Goal: Task Accomplishment & Management: Complete application form

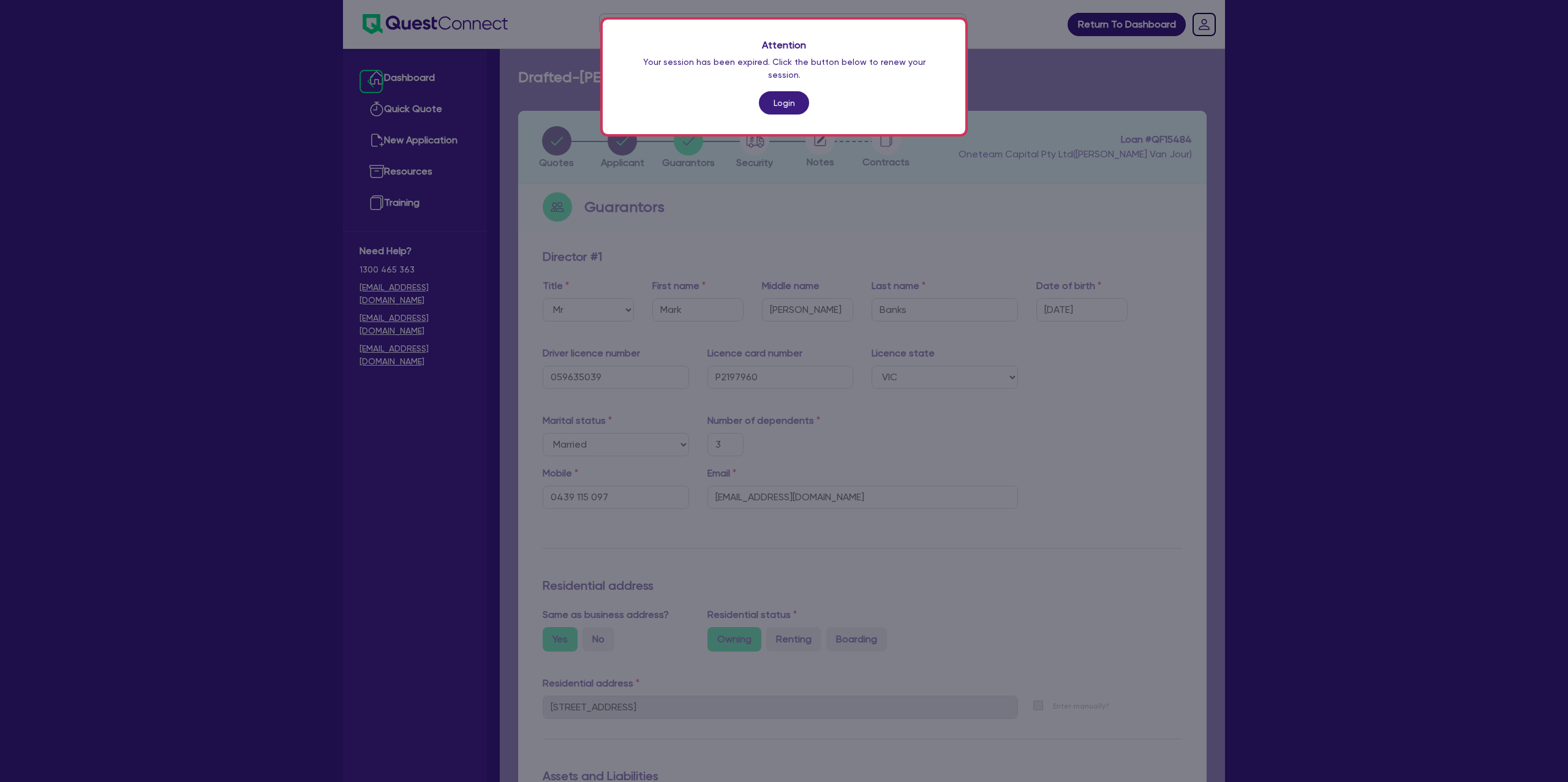
select select "MR"
select select "VIC"
select select "MARRIED"
select select "PROPERTY"
select select "CASH"
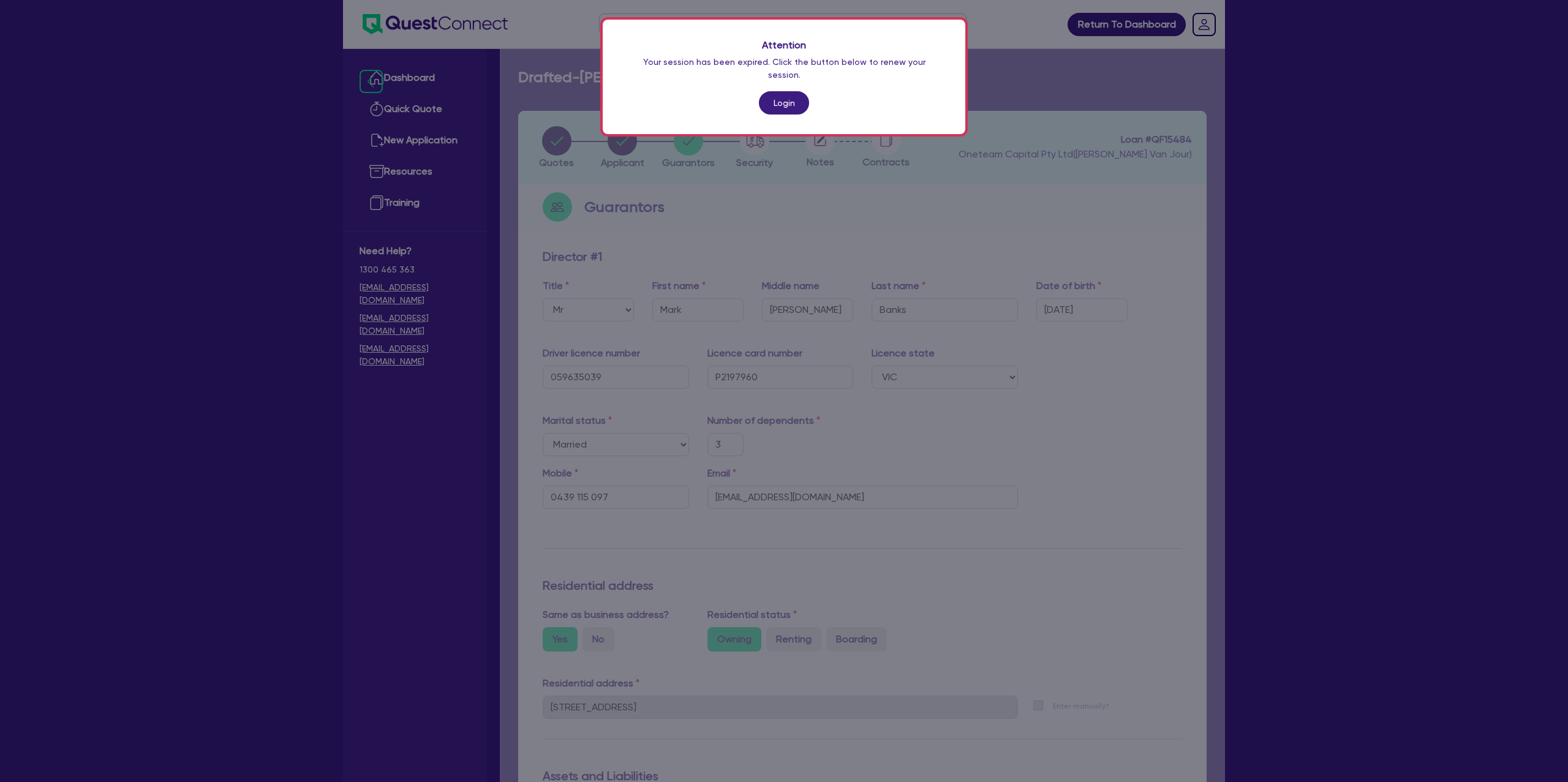
select select "MORTGAGE"
select select "TRUCK_LOAN"
select select "MRS"
select select "VIC"
select select "MARRIED"
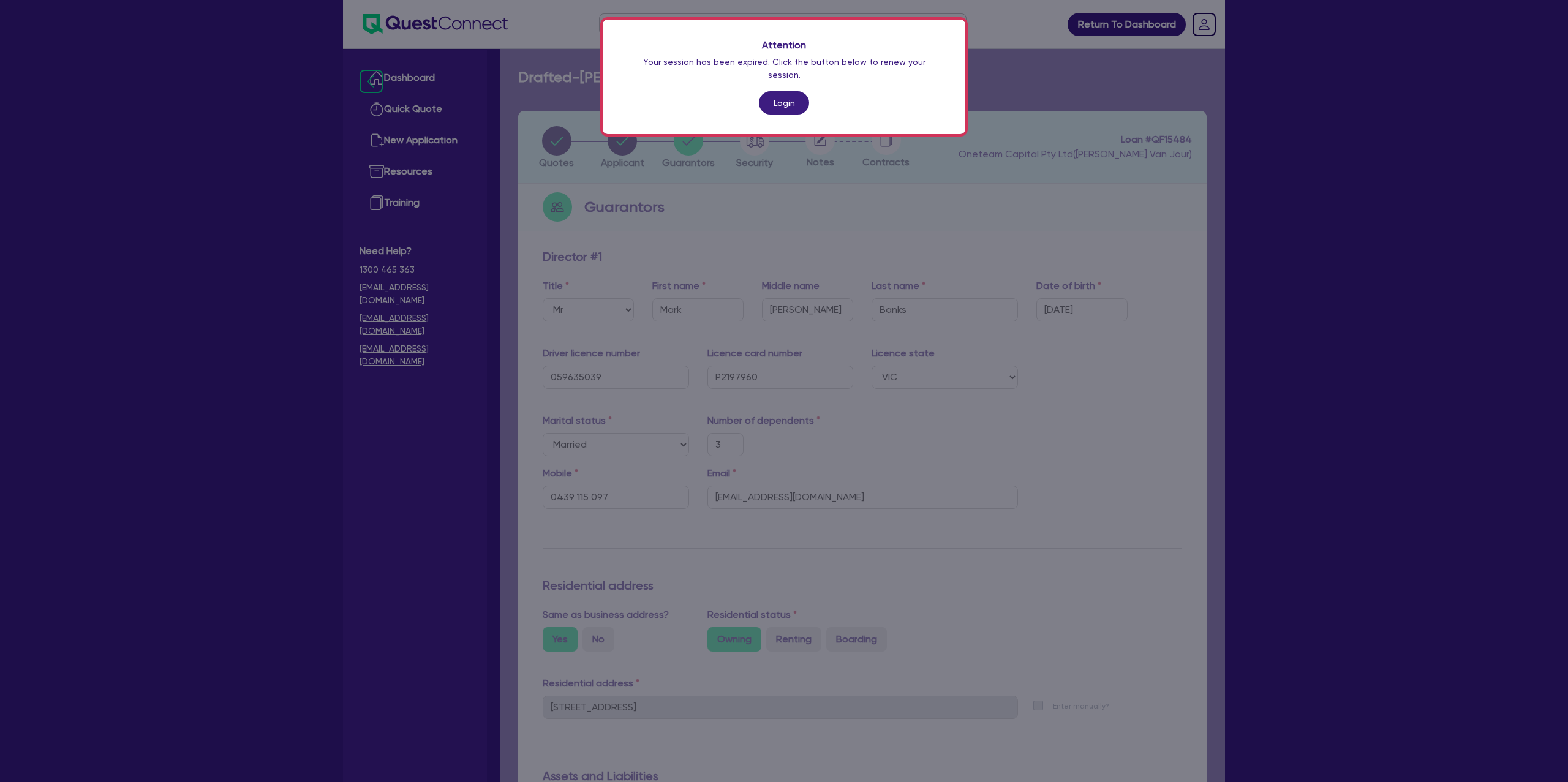
scroll to position [483, 0]
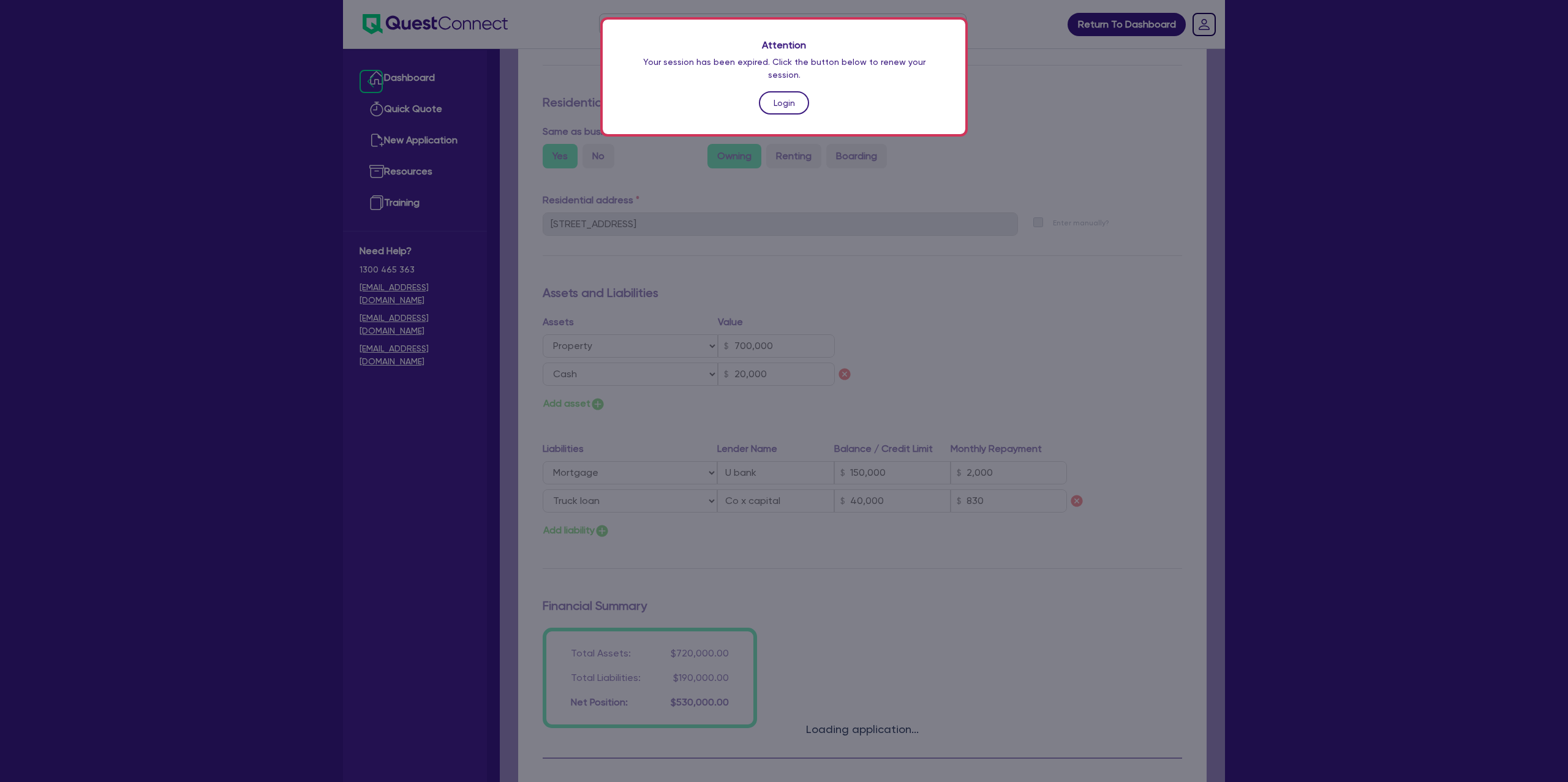
click at [779, 92] on link "Login" at bounding box center [784, 103] width 50 height 23
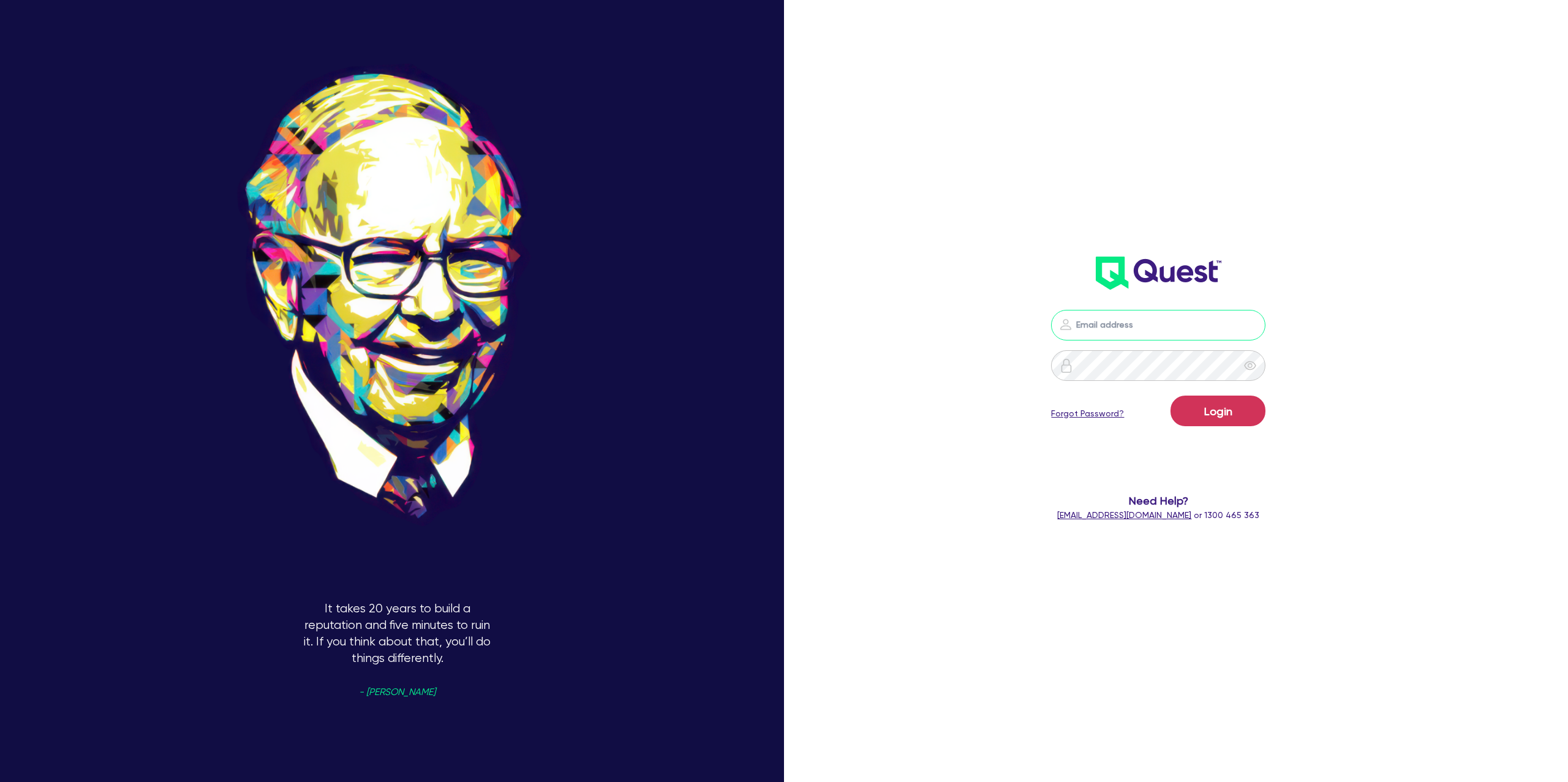
click at [1183, 327] on input "email" at bounding box center [1158, 325] width 214 height 30
type input "[PERSON_NAME][EMAIL_ADDRESS][DOMAIN_NAME]"
click at [1220, 411] on button "Login" at bounding box center [1218, 410] width 95 height 30
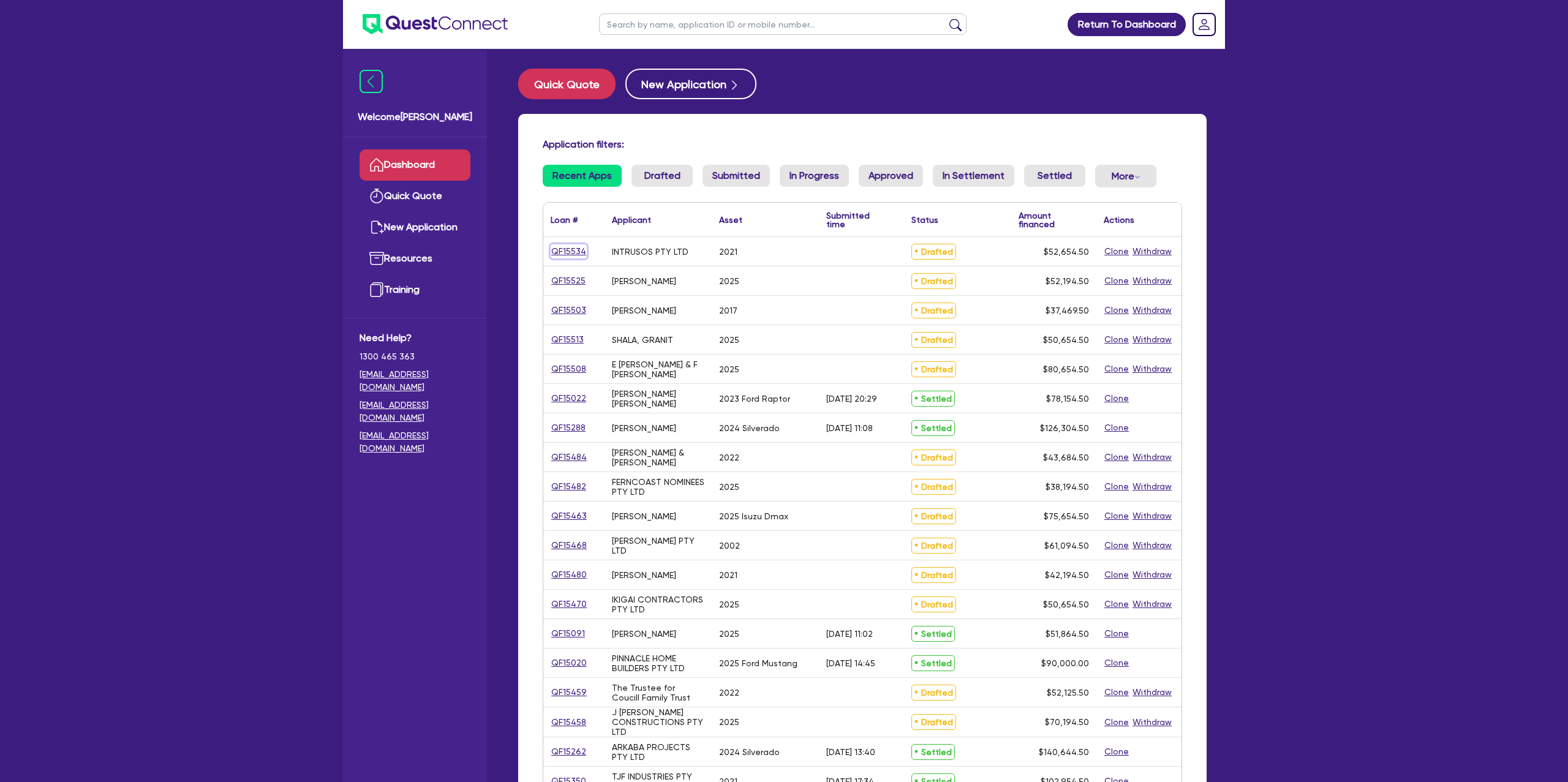
click at [577, 251] on link "QF15534" at bounding box center [568, 251] width 36 height 14
select select "Other"
select select "CARS_AND_LIGHT_TRUCKS"
select select "PASSENGER_VEHICLES"
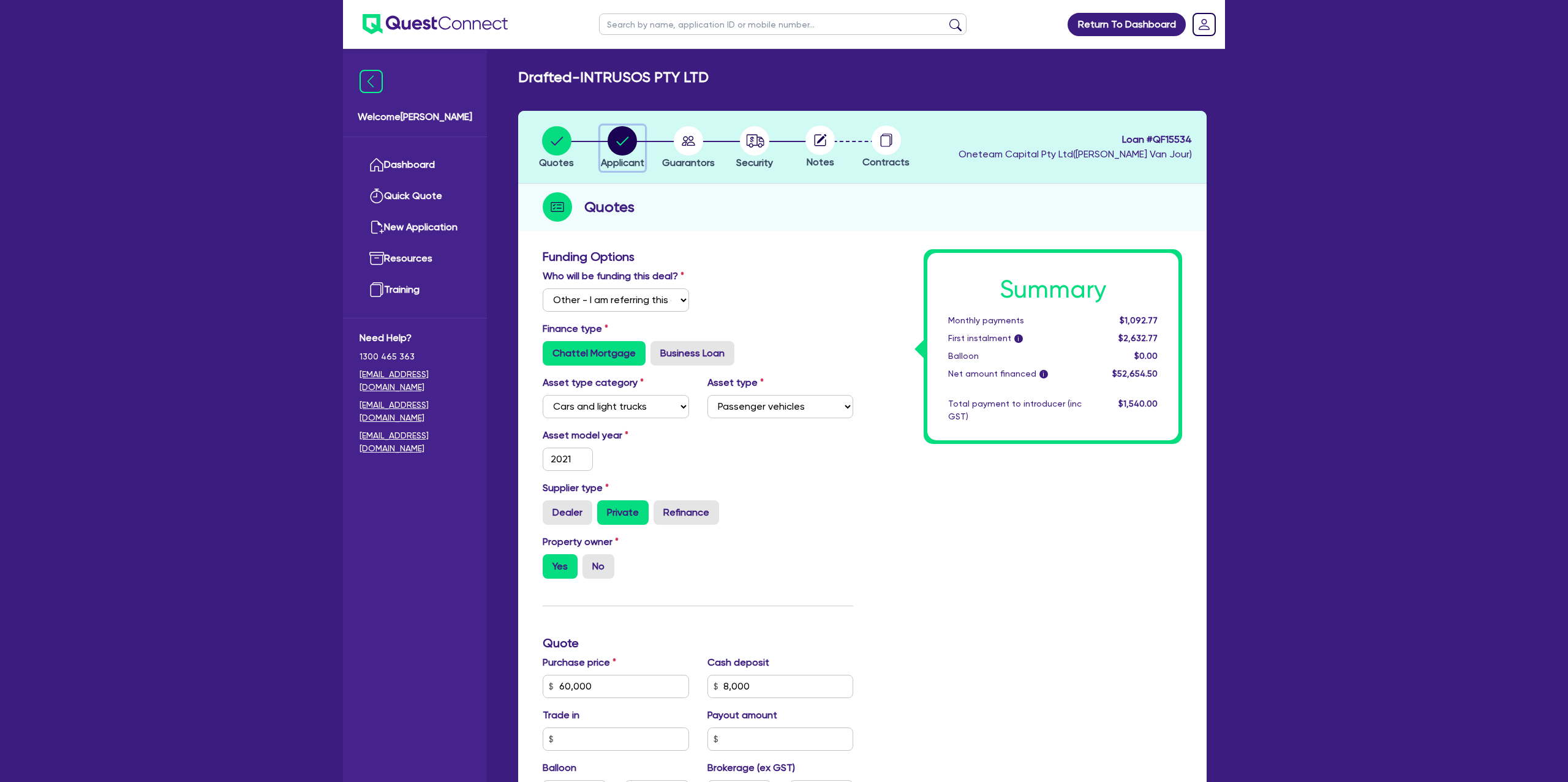
click at [632, 142] on circle "button" at bounding box center [622, 141] width 29 height 29
select select "COMPANY"
select select "BUILDING_CONSTRUCTION"
select select "TRADES_SERVICES_CONSUMERS"
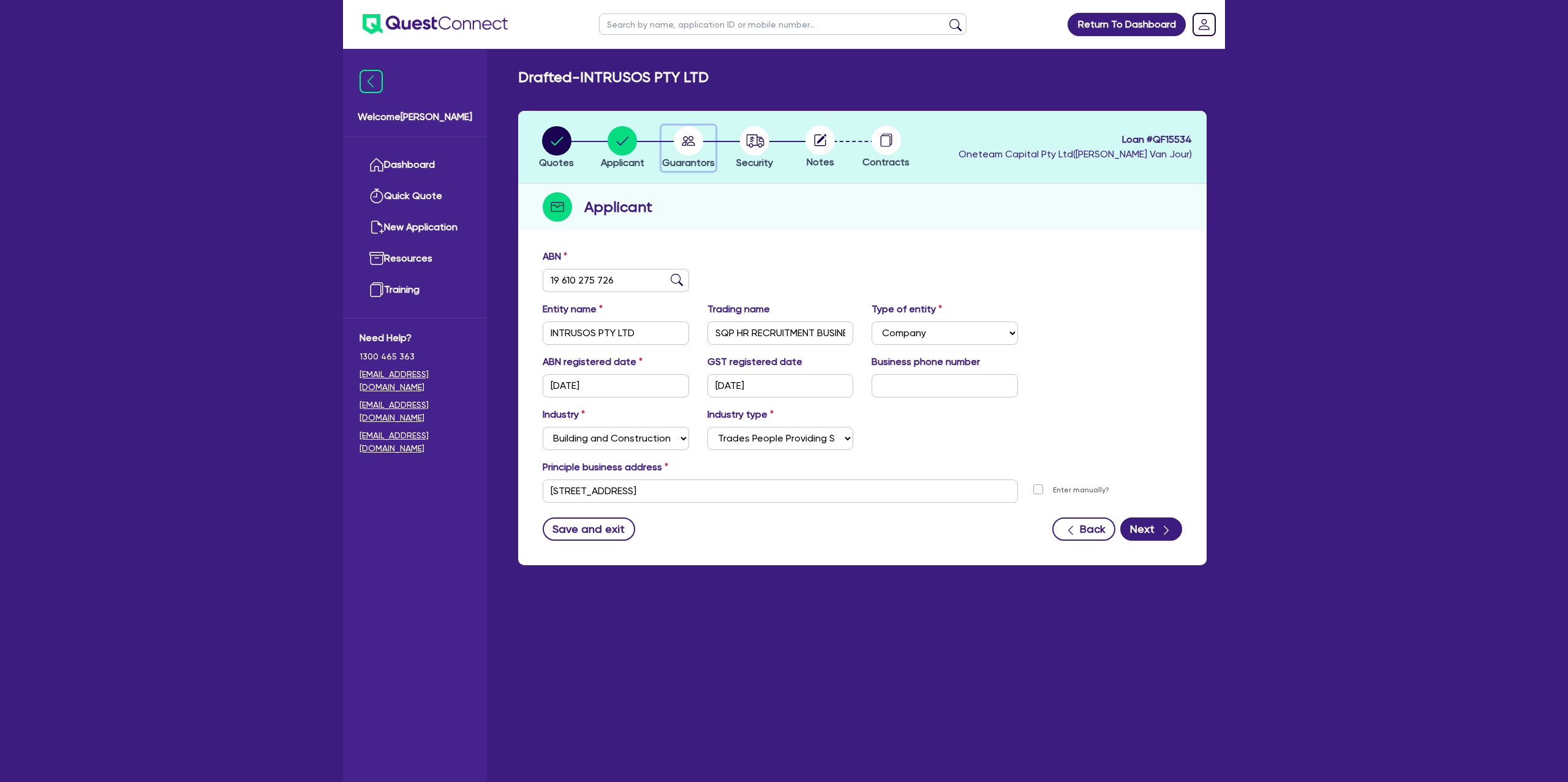
click at [695, 137] on circle "button" at bounding box center [689, 141] width 29 height 29
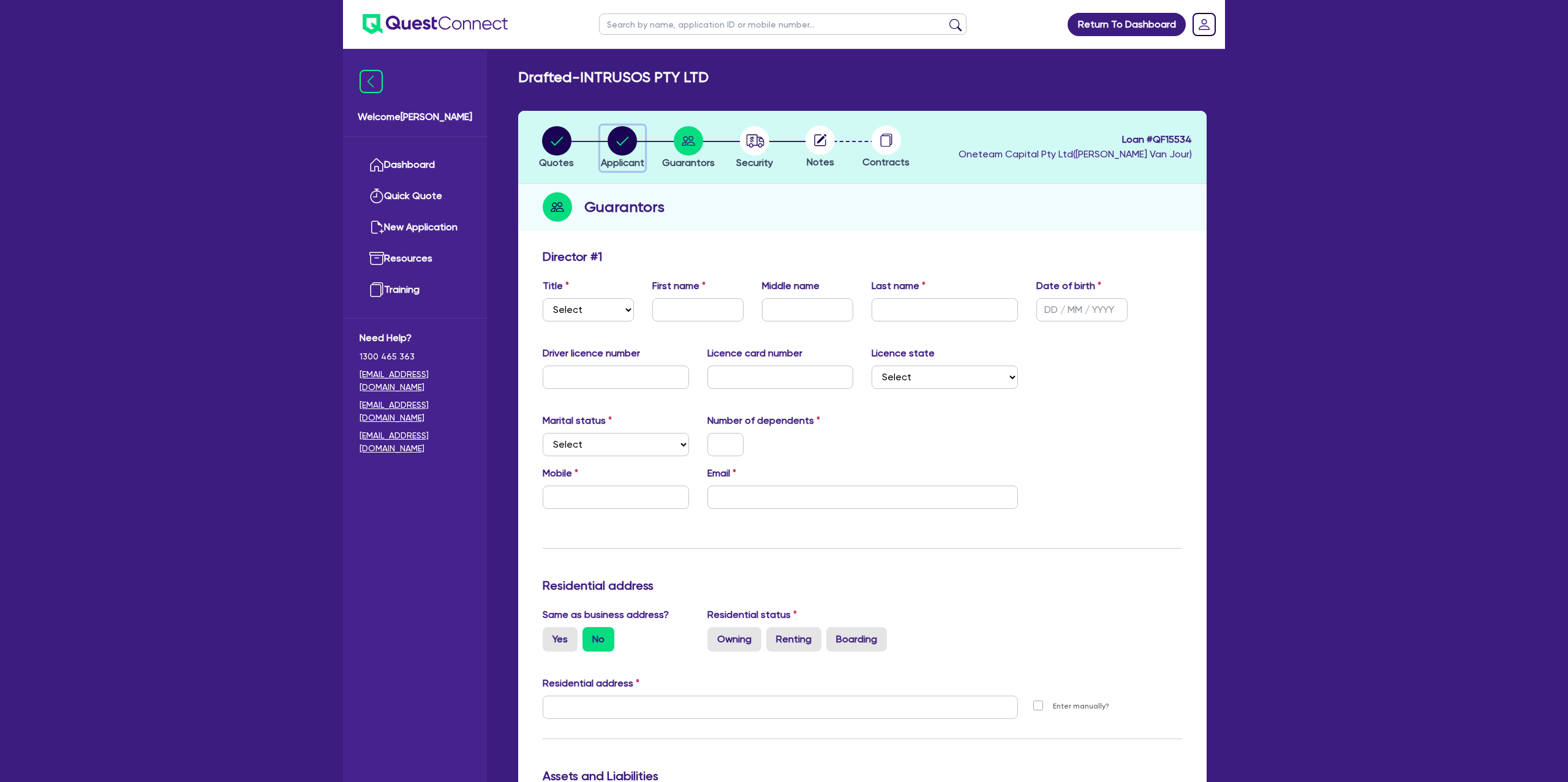
click at [637, 137] on div "button" at bounding box center [622, 141] width 43 height 29
select select "COMPANY"
select select "BUILDING_CONSTRUCTION"
select select "TRADES_SERVICES_CONSUMERS"
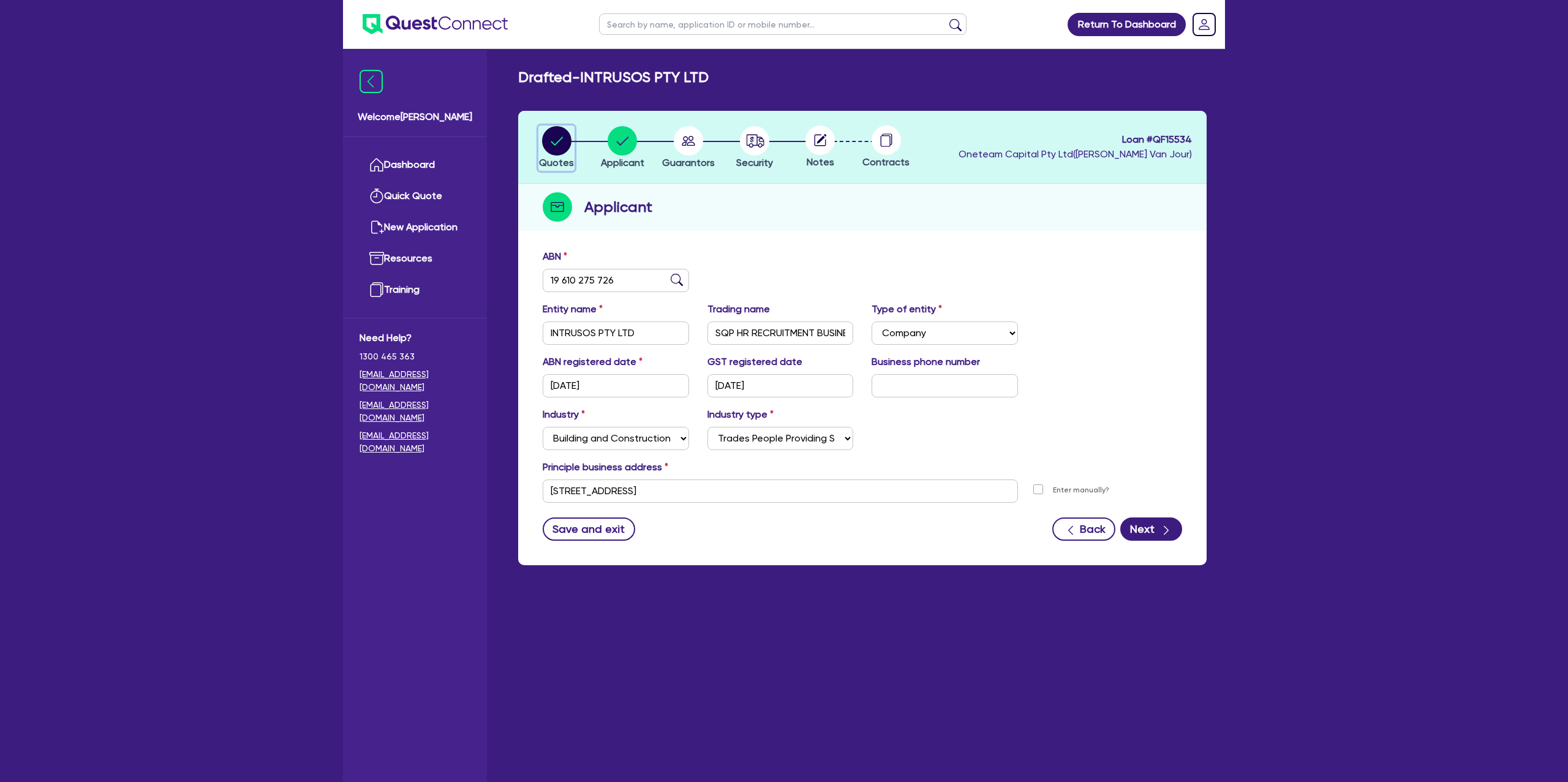
click at [564, 146] on circle "button" at bounding box center [556, 141] width 29 height 29
select select "Other"
select select "CARS_AND_LIGHT_TRUCKS"
select select "PASSENGER_VEHICLES"
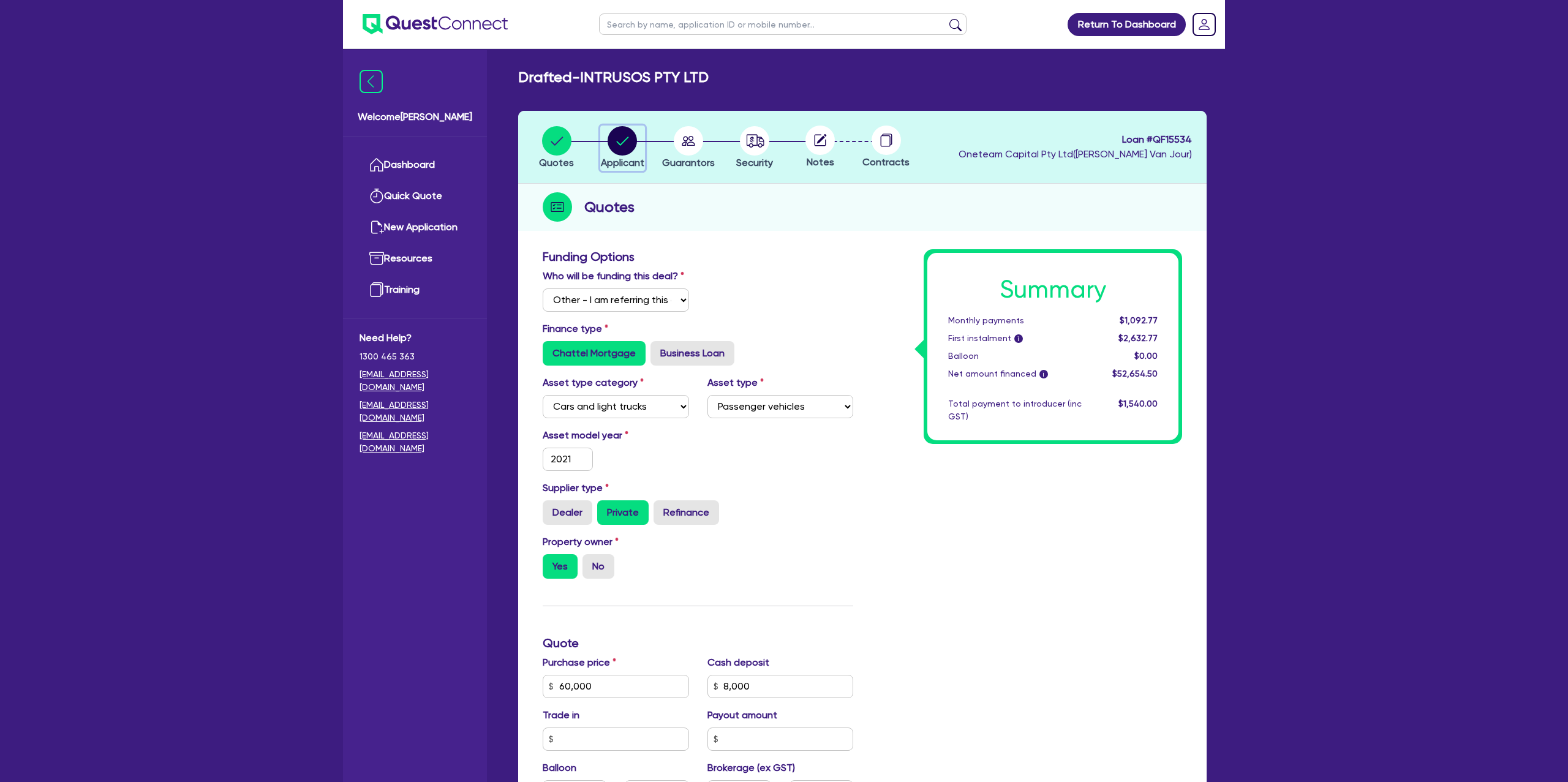
click at [625, 143] on circle "button" at bounding box center [622, 141] width 29 height 29
select select "COMPANY"
select select "BUILDING_CONSTRUCTION"
select select "TRADES_SERVICES_CONSUMERS"
